Goal: Transaction & Acquisition: Purchase product/service

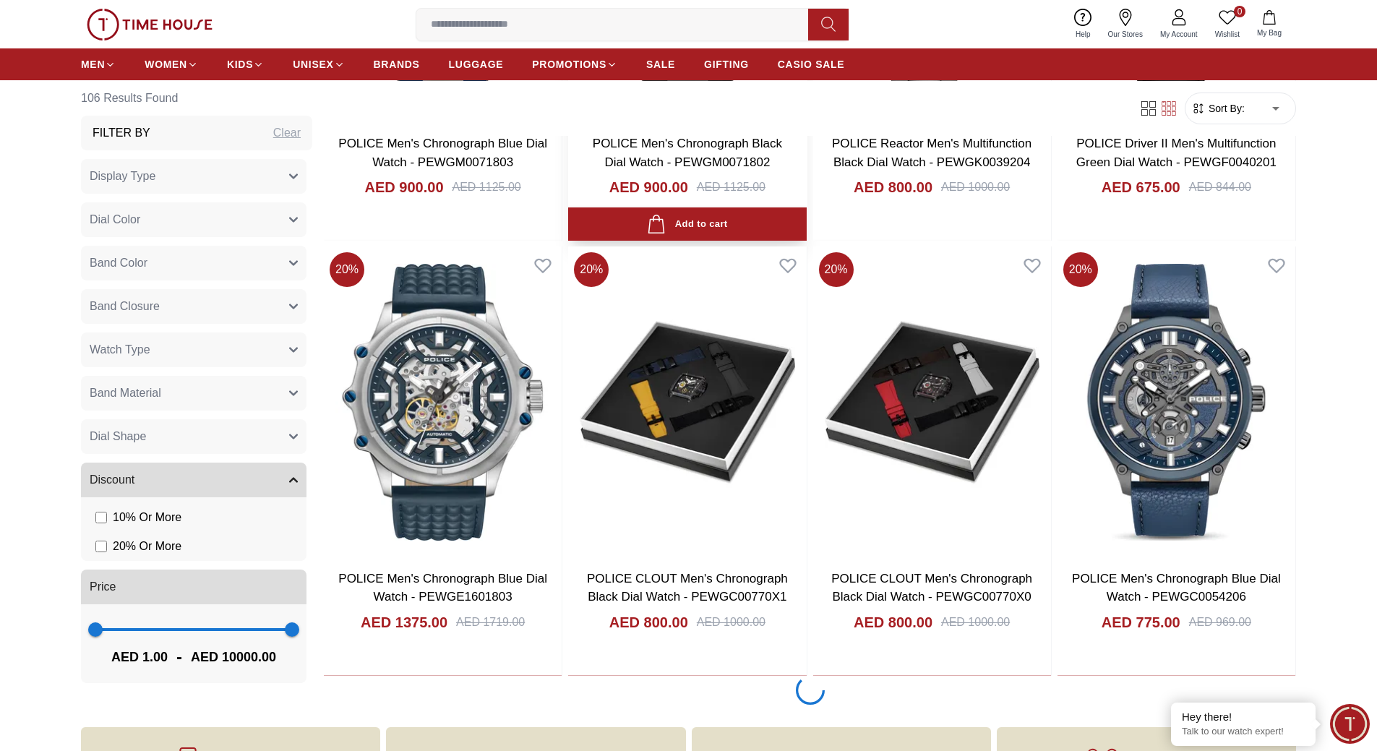
scroll to position [2602, 0]
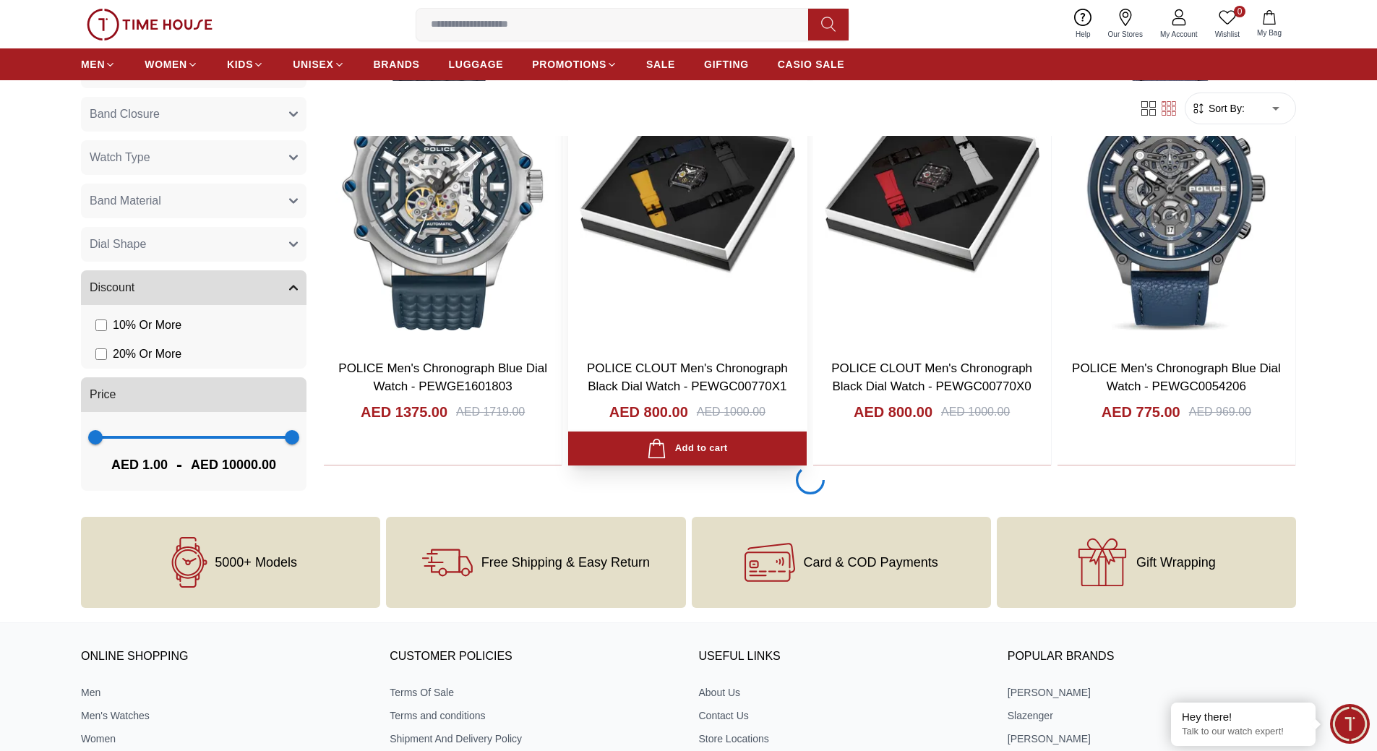
click at [709, 200] on img at bounding box center [687, 191] width 238 height 311
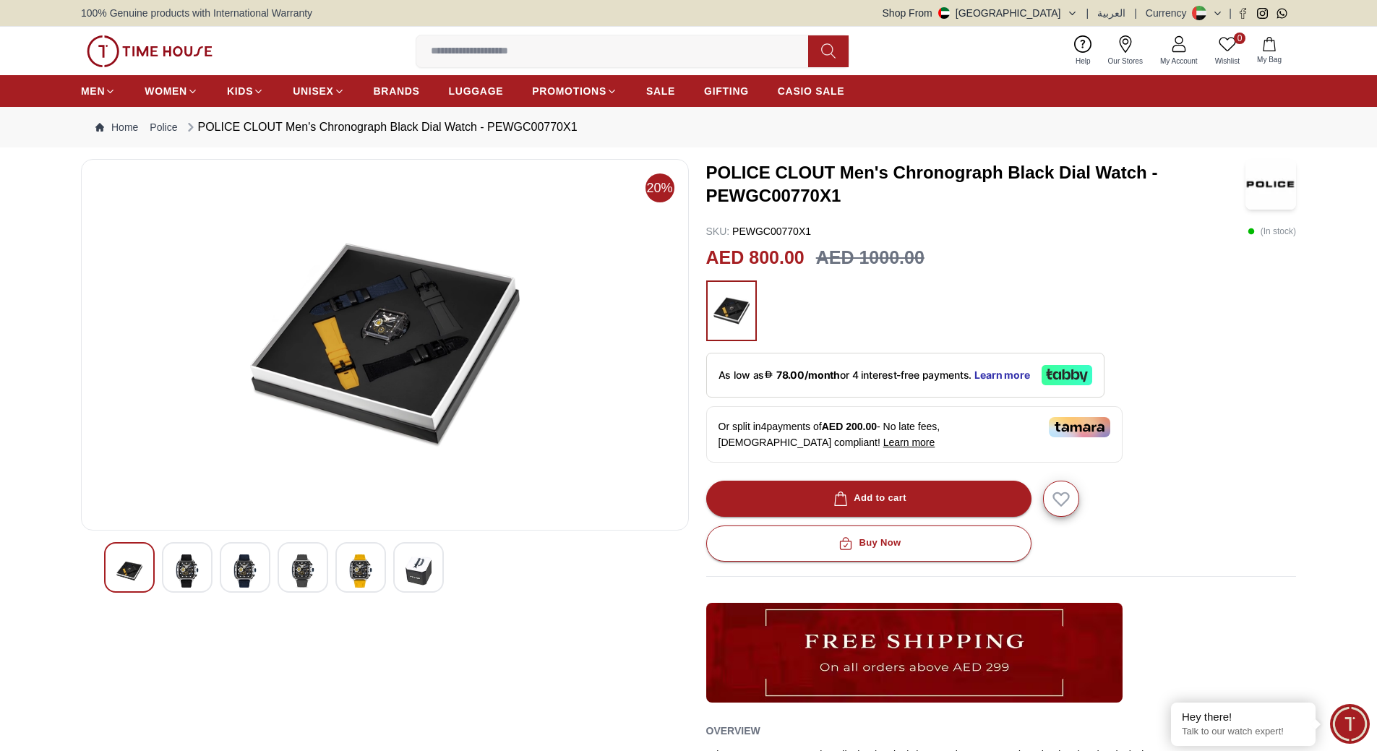
click at [183, 572] on img at bounding box center [187, 570] width 26 height 33
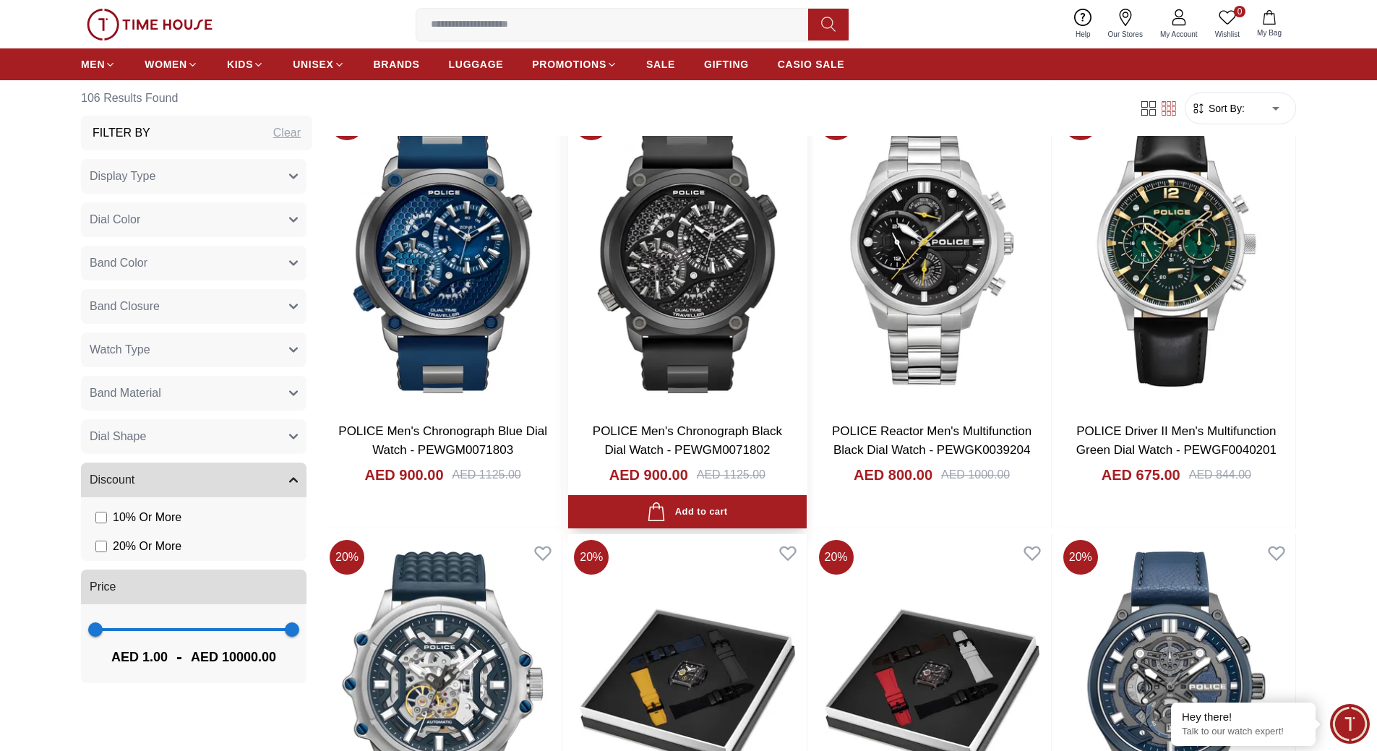
scroll to position [2827, 0]
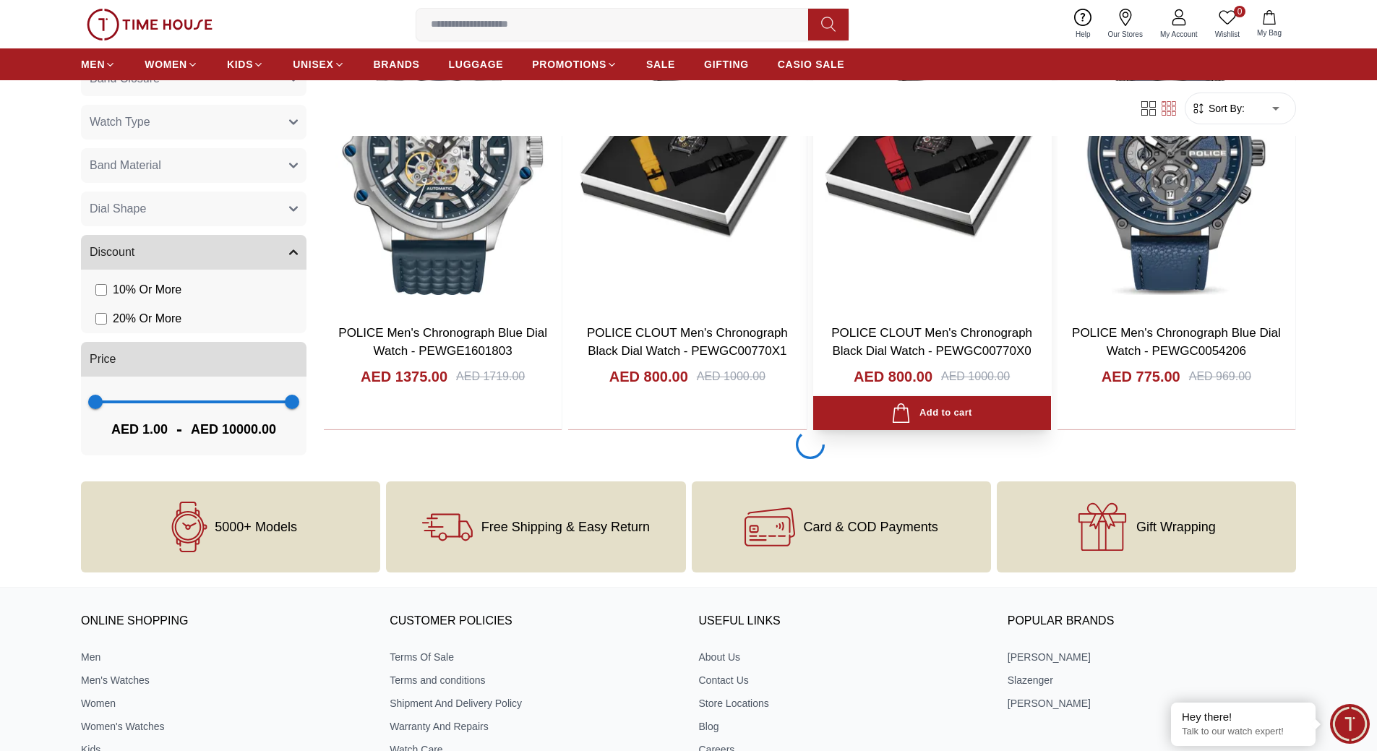
scroll to position [2602, 0]
